Goal: Check status: Check status

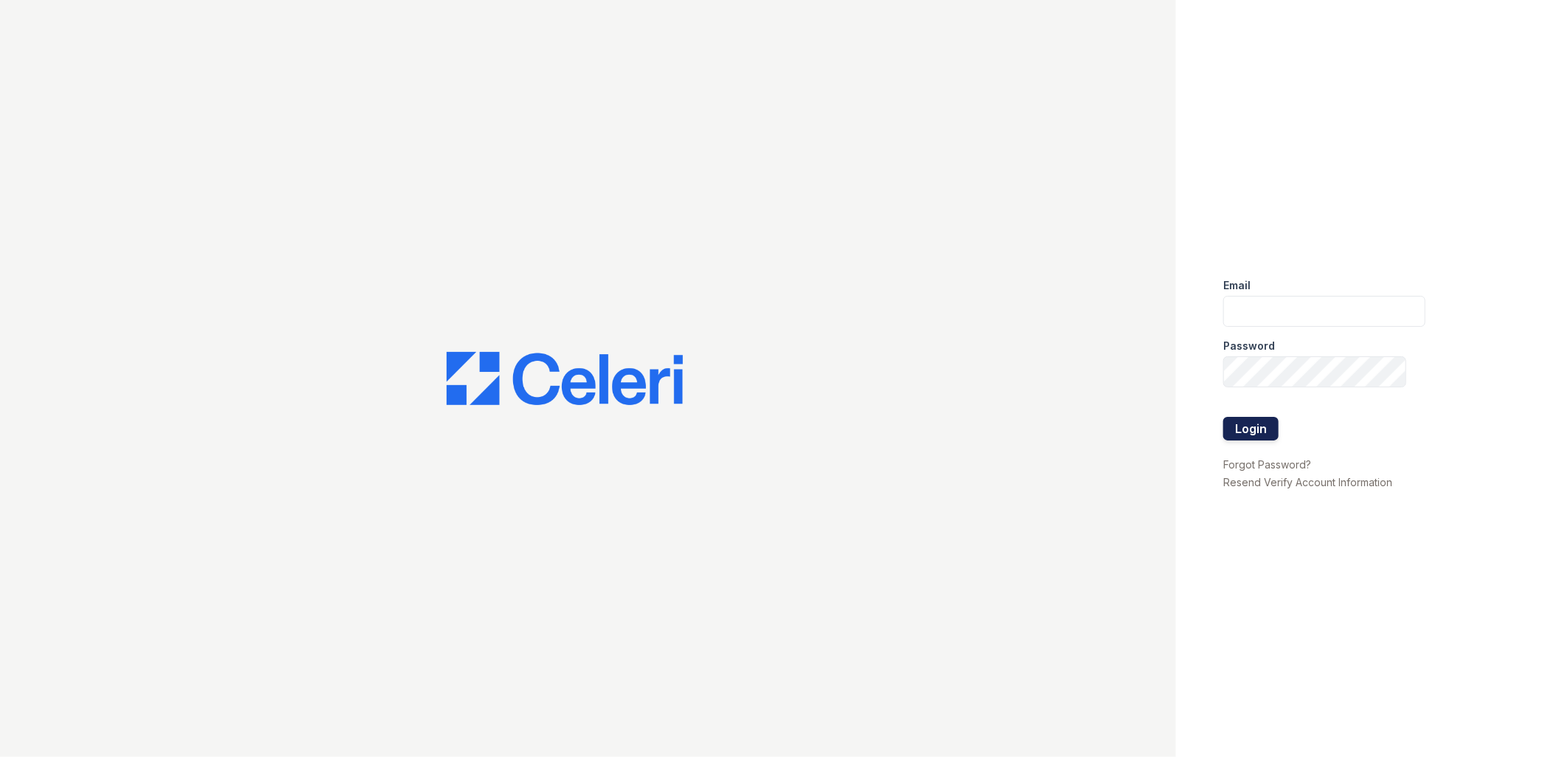
type input "tdeltoro@trinity-pm.com"
click at [1260, 424] on button "Login" at bounding box center [1251, 429] width 55 height 24
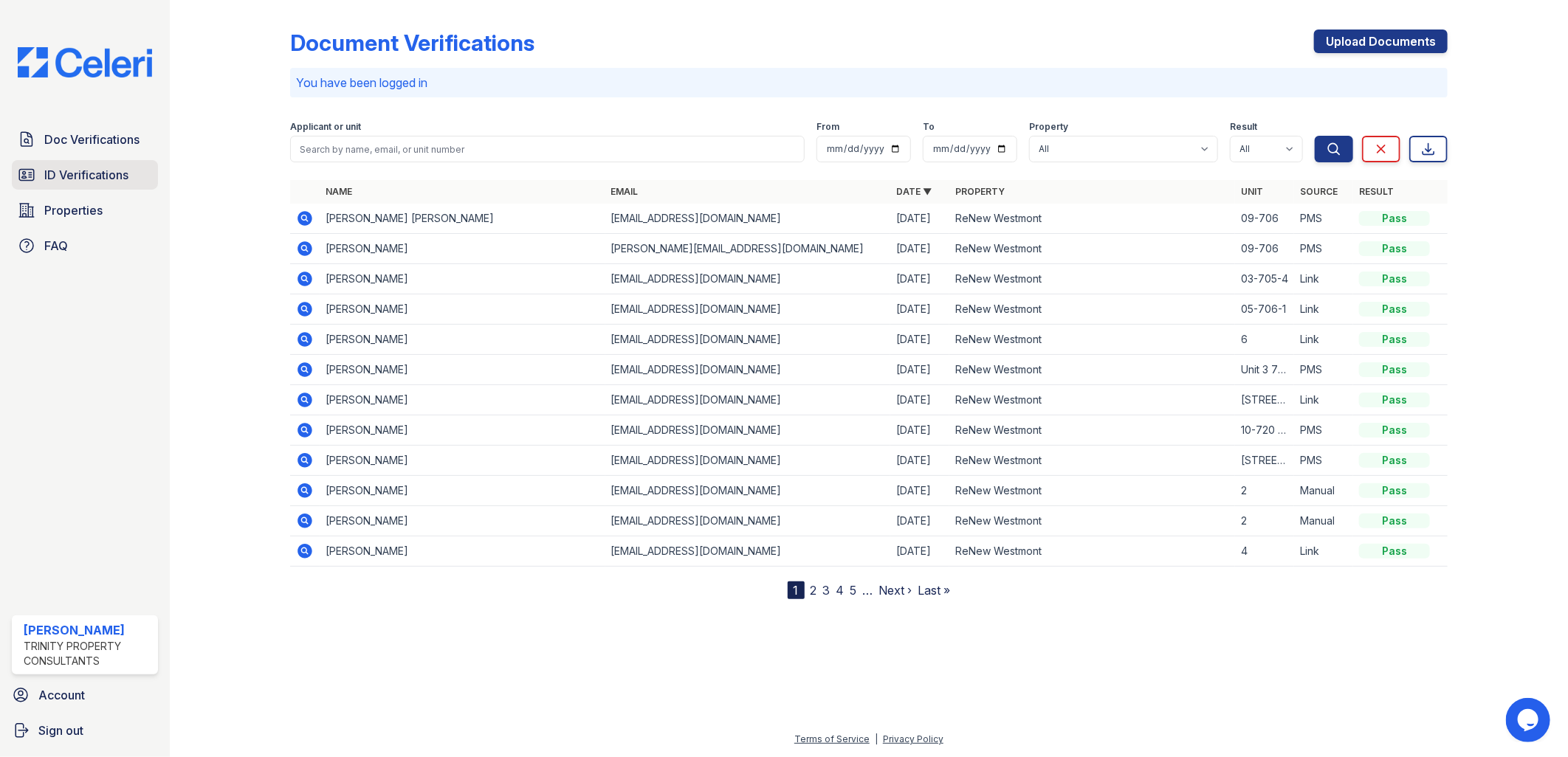
click at [98, 181] on span "ID Verifications" at bounding box center [86, 175] width 84 height 17
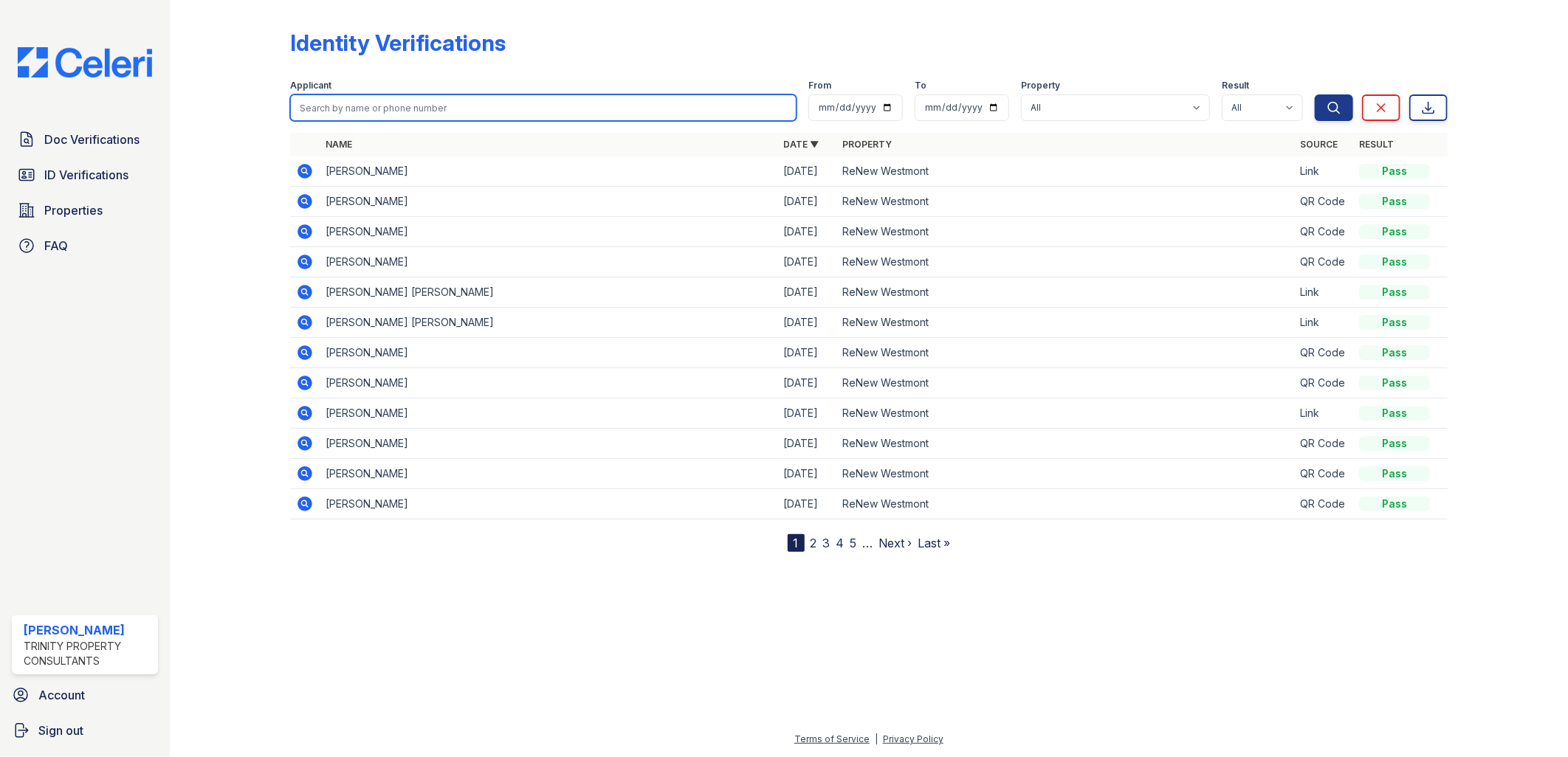
click at [420, 117] on input "search" at bounding box center [543, 108] width 507 height 27
type input "[PERSON_NAME]"
click at [1315, 95] on button "Search" at bounding box center [1334, 108] width 39 height 27
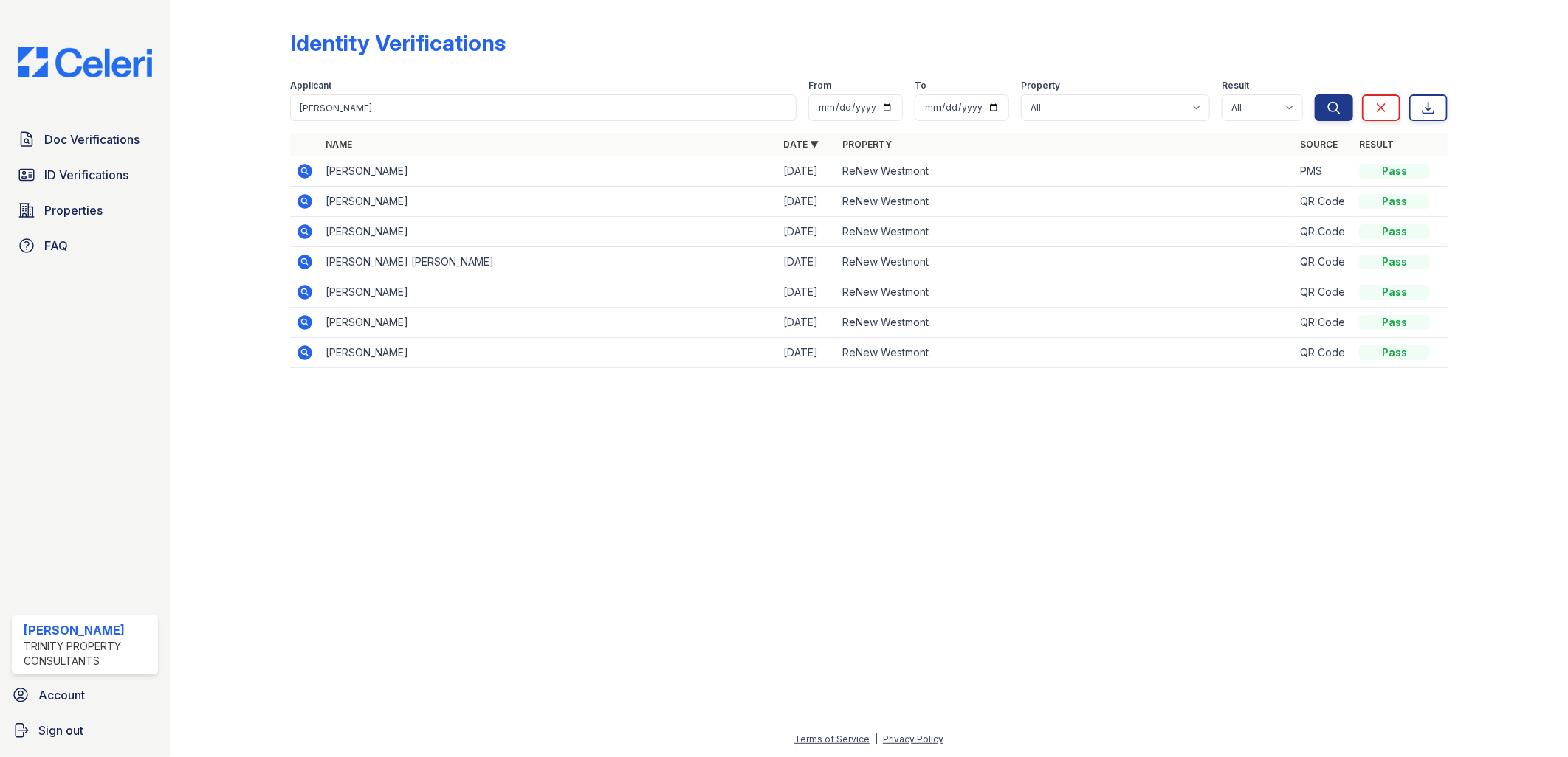
click at [304, 167] on icon at bounding box center [304, 171] width 17 height 17
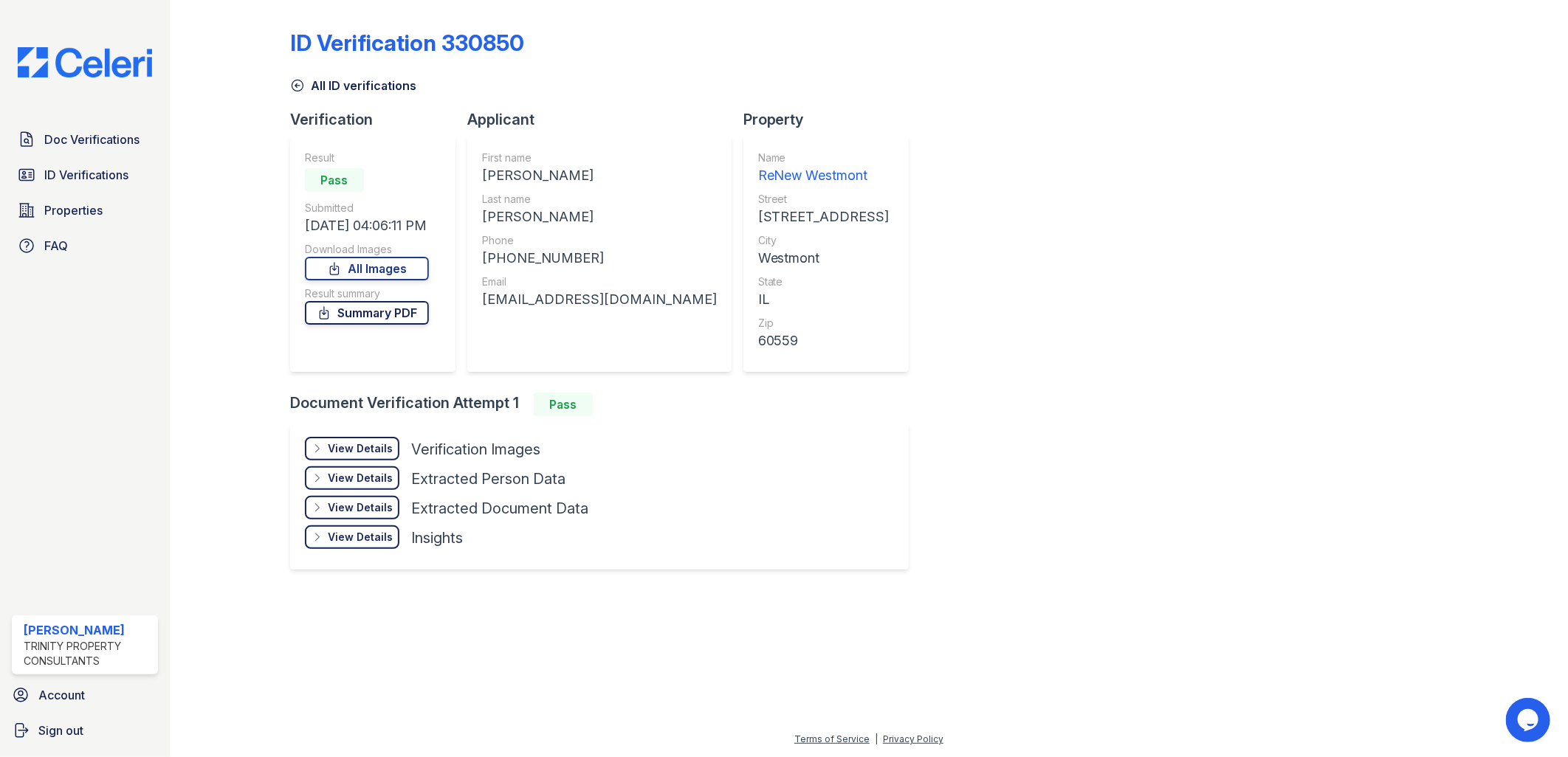
click at [424, 317] on link "Summary PDF" at bounding box center [367, 313] width 124 height 24
click at [420, 270] on link "All Images" at bounding box center [367, 269] width 124 height 24
click at [61, 145] on span "Doc Verifications" at bounding box center [91, 140] width 95 height 17
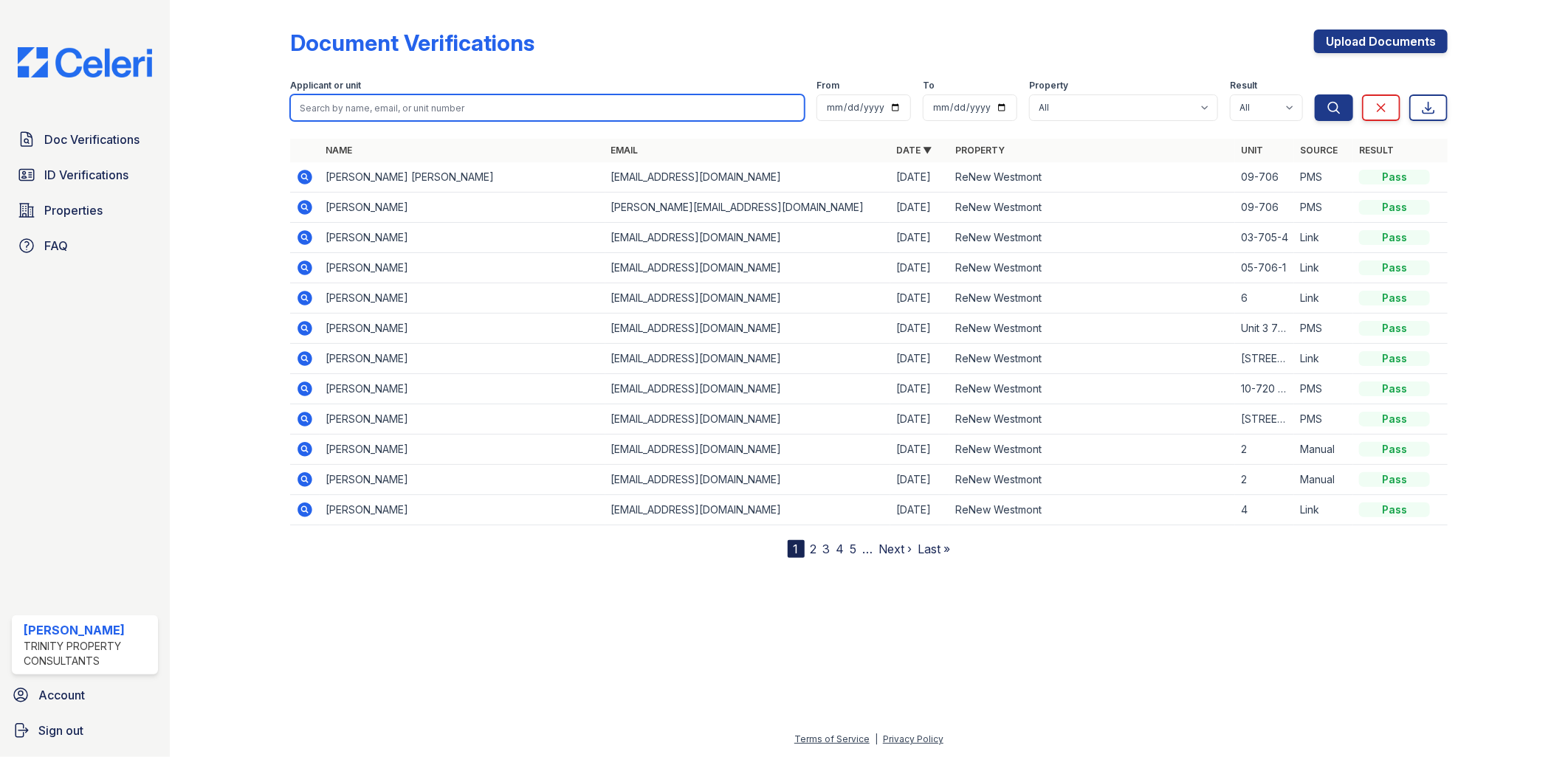
click at [577, 103] on input "search" at bounding box center [547, 108] width 515 height 27
type input "S"
type input "[PERSON_NAME]"
click at [1315, 95] on button "Search" at bounding box center [1334, 108] width 39 height 27
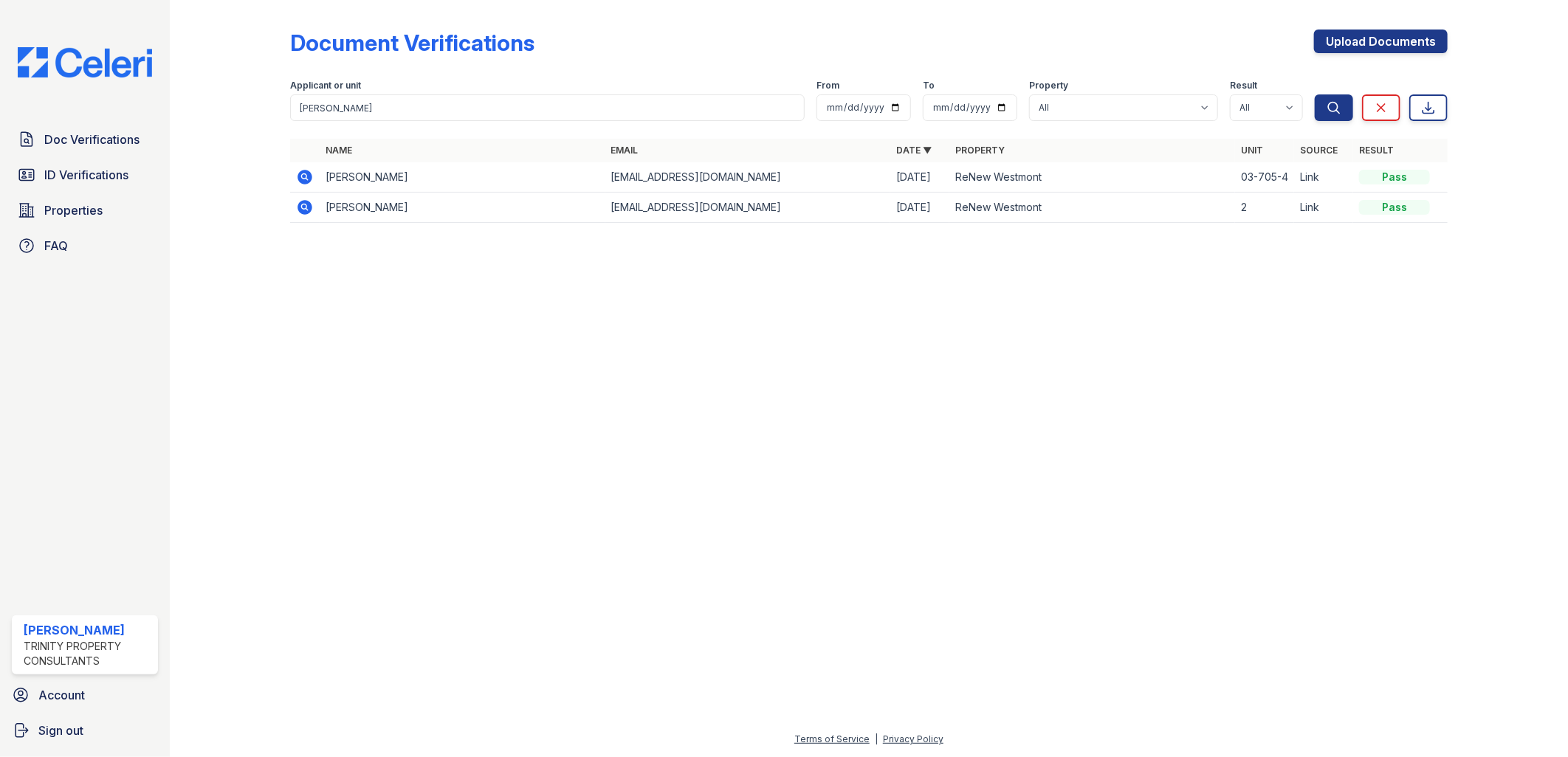
click at [300, 178] on icon at bounding box center [304, 177] width 15 height 15
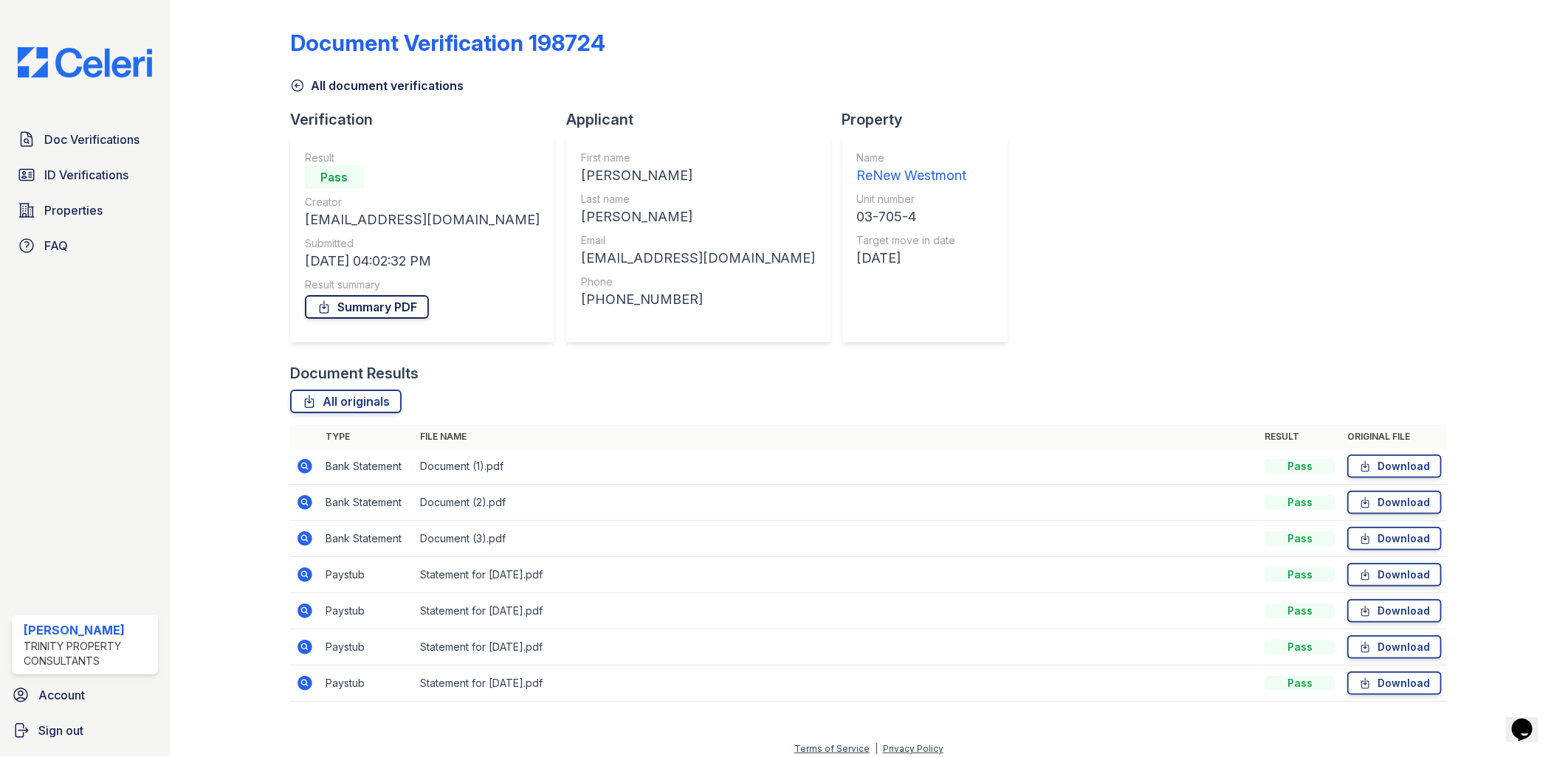
click at [401, 301] on link "Summary PDF" at bounding box center [367, 307] width 124 height 24
